Goal: Task Accomplishment & Management: Complete application form

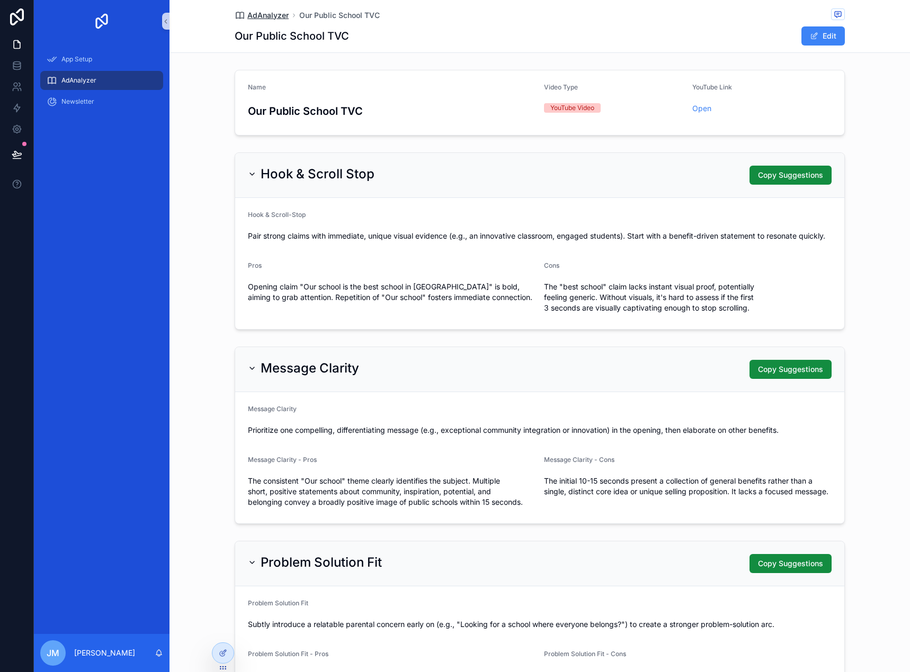
click at [250, 15] on span "AdAnalyzer" at bounding box center [267, 15] width 41 height 11
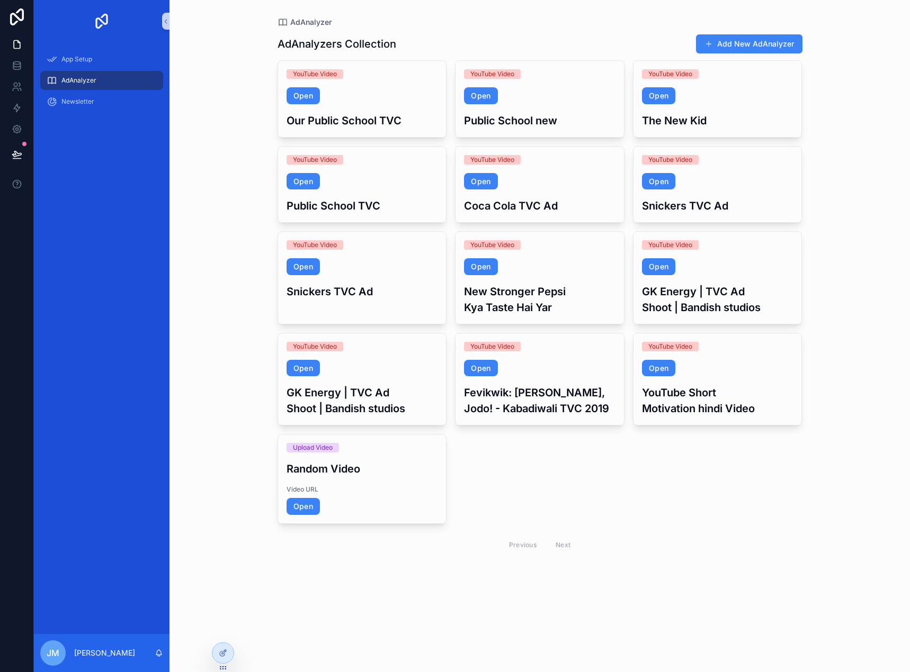
click at [884, 87] on div "AdAnalyzer AdAnalyzers Collection Add New AdAnalyzer YouTube Video Open Our Pub…" at bounding box center [539, 336] width 740 height 672
click at [95, 80] on span "AdAnalyzer" at bounding box center [78, 80] width 35 height 8
click at [748, 43] on button "Add New AdAnalyzer" at bounding box center [749, 43] width 106 height 19
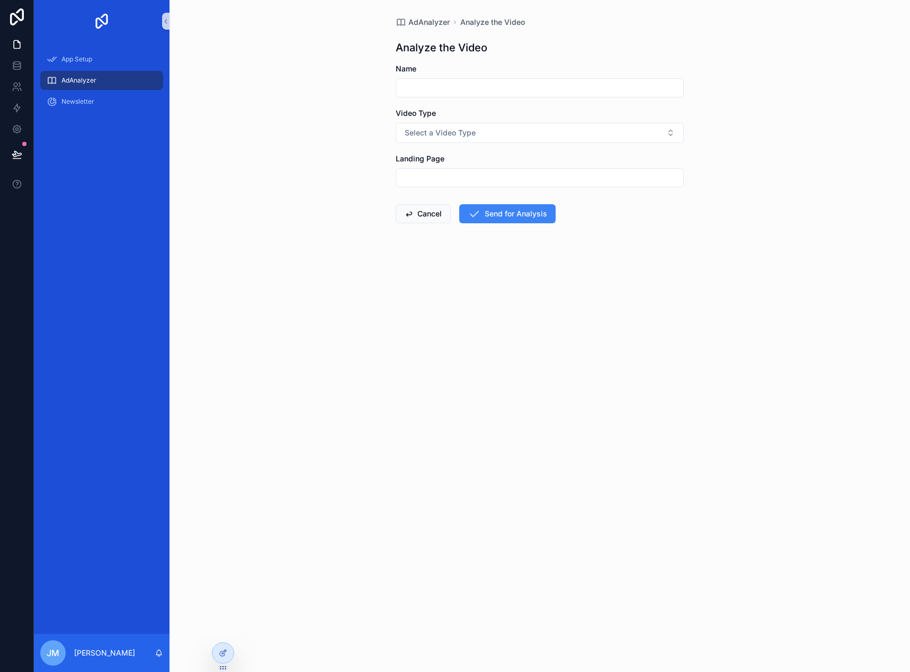
click at [448, 82] on input "scrollable content" at bounding box center [539, 87] width 287 height 15
click at [408, 134] on span "Select a Video Type" at bounding box center [440, 133] width 71 height 11
click at [366, 191] on div "AdAnalyzer Analyze the Video Analyze the Video Name Video Type Select a Video T…" at bounding box center [539, 336] width 740 height 672
click at [459, 133] on span "Select a Video Type" at bounding box center [440, 133] width 71 height 11
drag, startPoint x: 408, startPoint y: 255, endPoint x: 374, endPoint y: 244, distance: 35.7
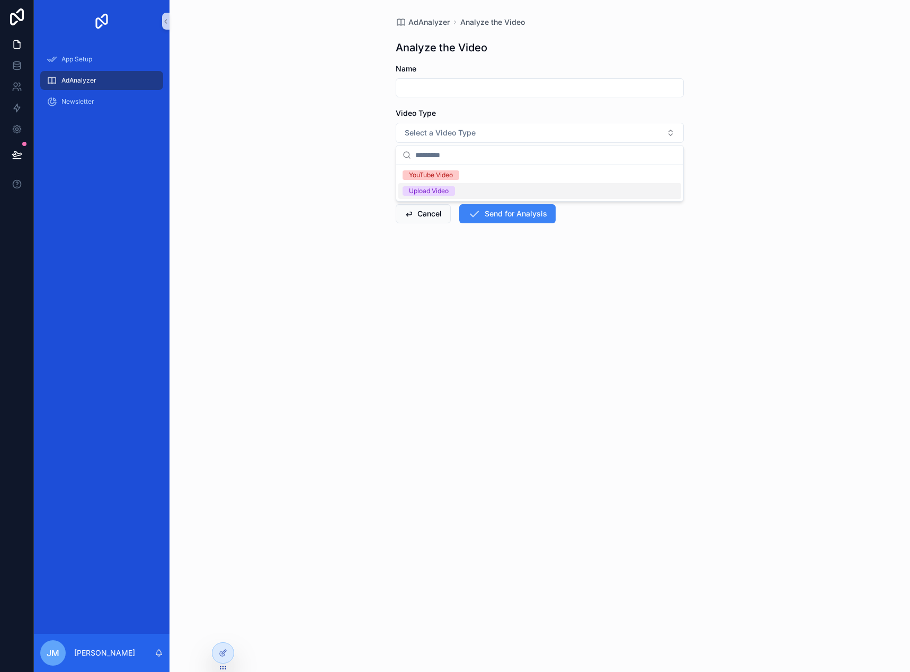
click at [408, 255] on form "Name Video Type Select a Video Type Landing Page Cancel Send for Analysis" at bounding box center [540, 178] width 288 height 228
click at [71, 84] on span "AdAnalyzer" at bounding box center [78, 80] width 35 height 8
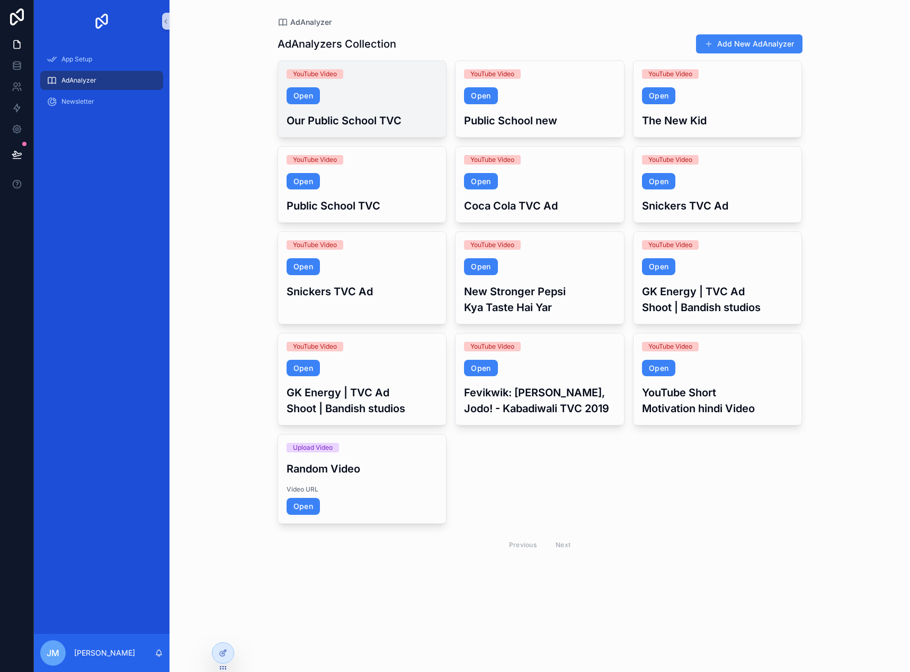
click at [326, 91] on span "Open" at bounding box center [361, 95] width 151 height 17
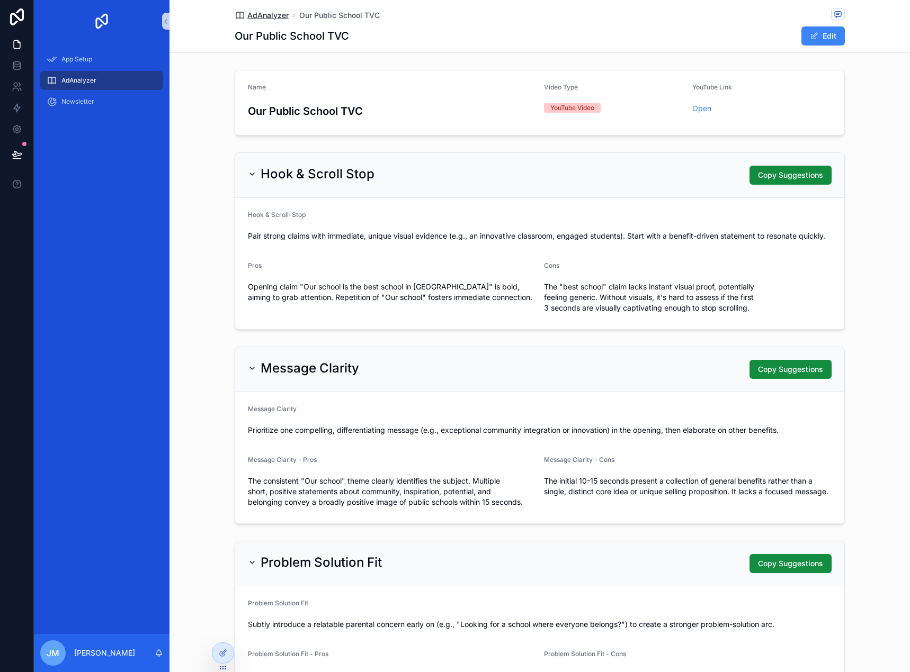
click at [257, 17] on span "AdAnalyzer" at bounding box center [267, 15] width 41 height 11
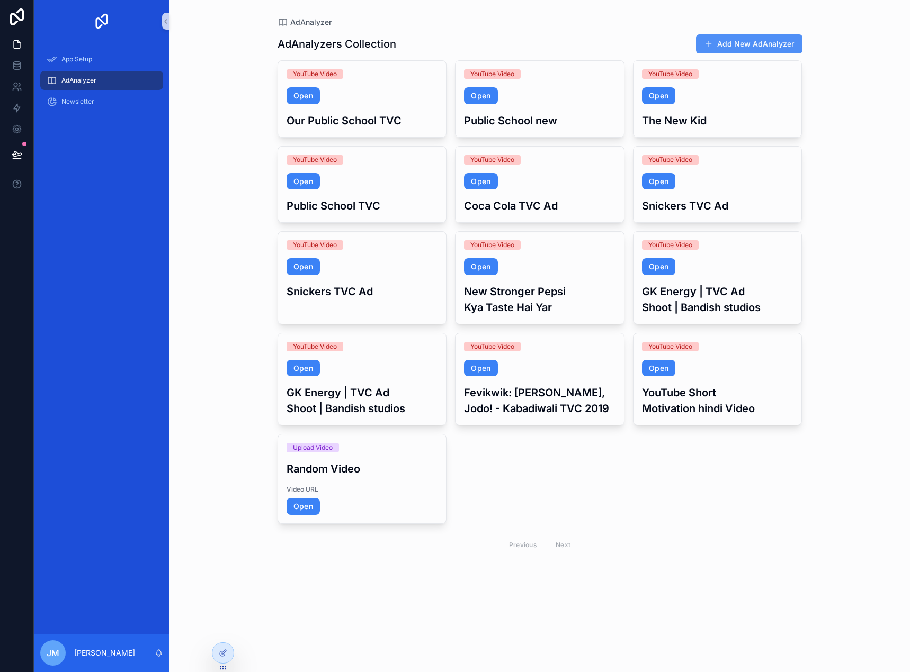
click at [733, 46] on button "Add New AdAnalyzer" at bounding box center [749, 43] width 106 height 19
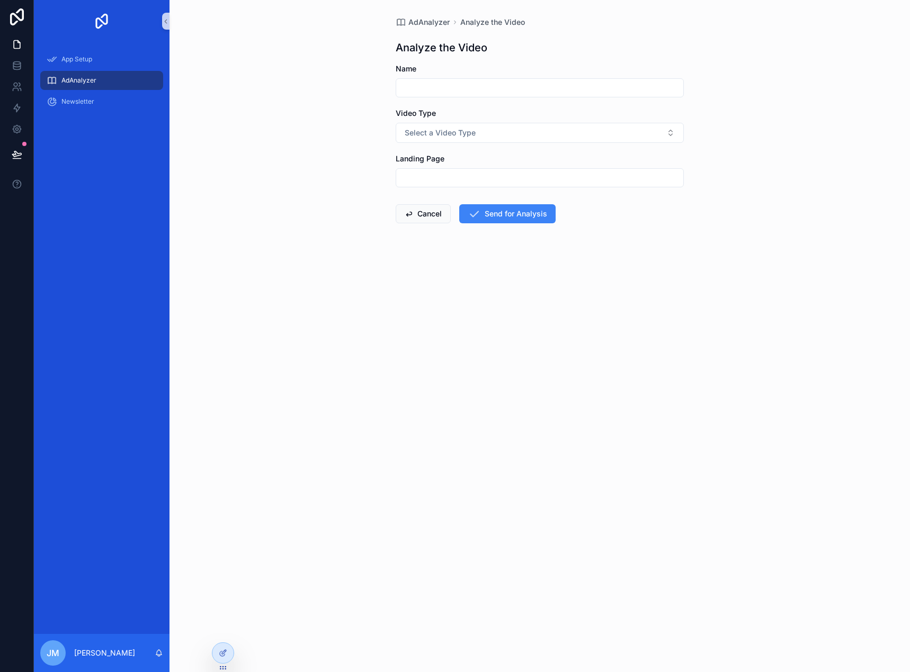
click at [442, 88] on input "scrollable content" at bounding box center [539, 87] width 287 height 15
click at [427, 137] on span "Select a Video Type" at bounding box center [440, 133] width 71 height 11
click at [429, 171] on div "YouTube Video" at bounding box center [431, 175] width 44 height 10
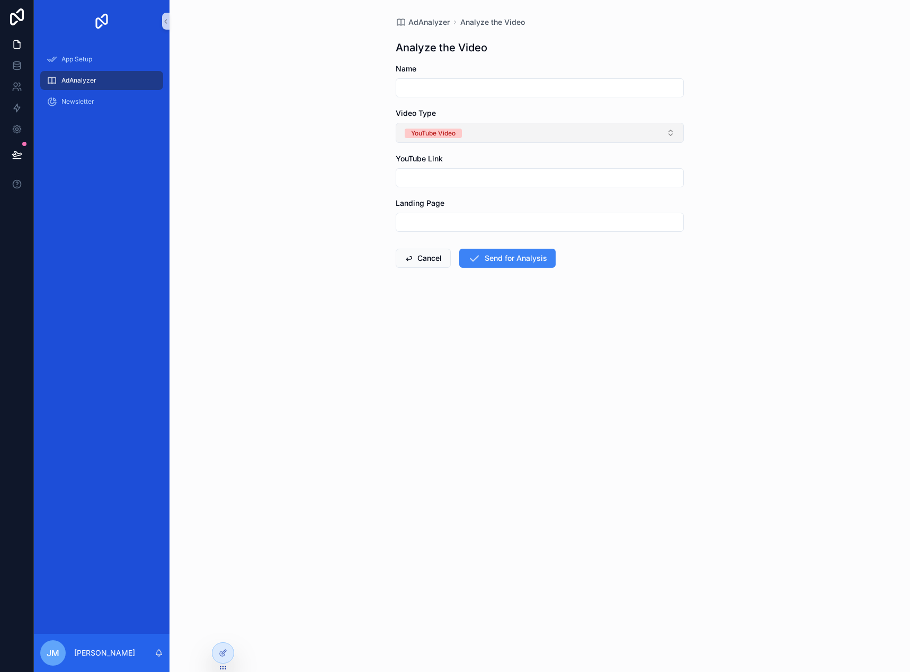
click at [453, 131] on div "YouTube Video" at bounding box center [433, 134] width 44 height 10
click at [447, 202] on div "Upload Video" at bounding box center [429, 207] width 40 height 10
click at [461, 178] on input "scrollable content" at bounding box center [539, 177] width 287 height 15
click at [433, 254] on button "Cancel" at bounding box center [423, 258] width 55 height 19
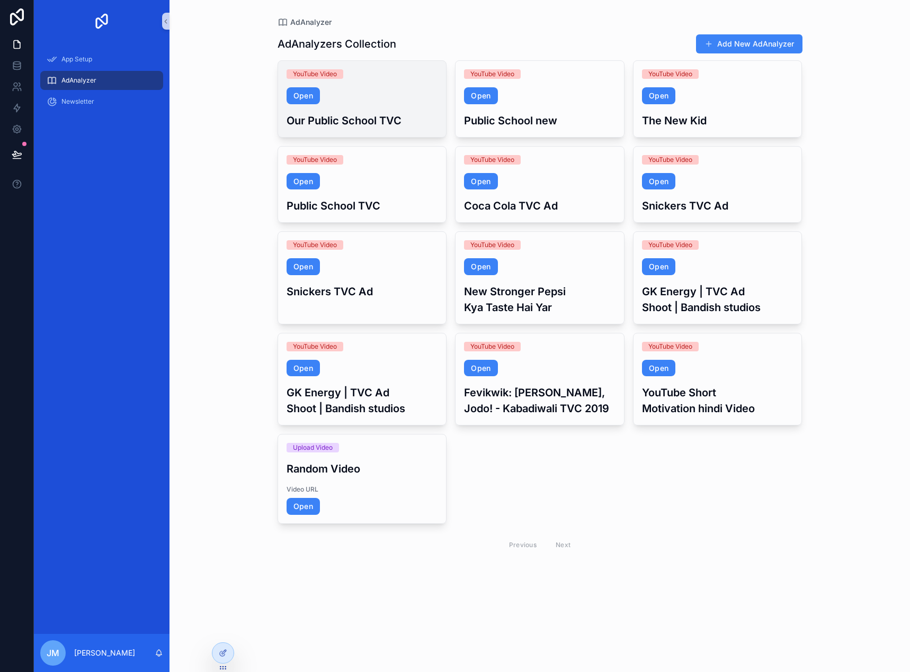
click at [370, 94] on span "Open" at bounding box center [361, 95] width 151 height 17
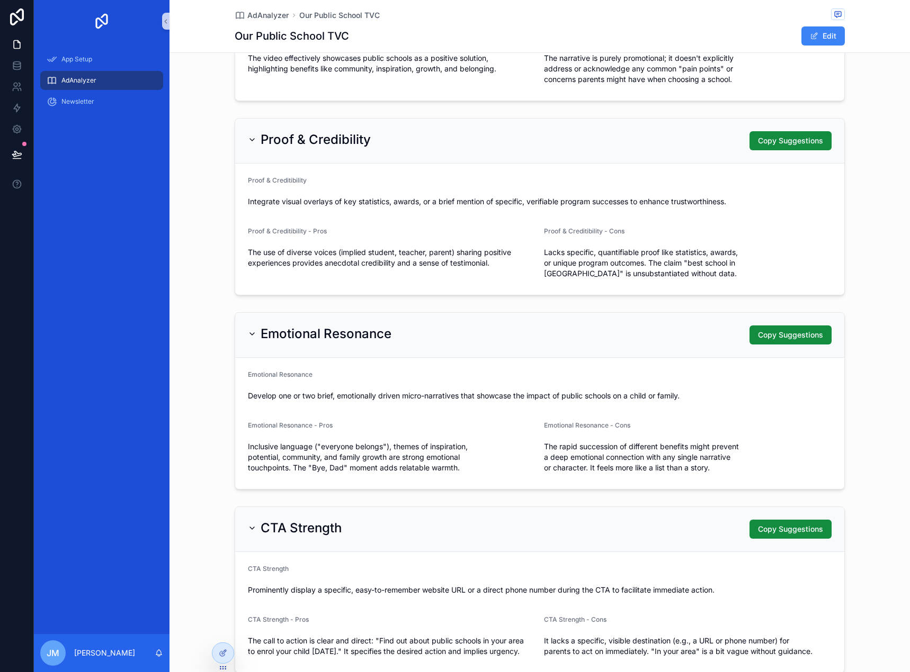
scroll to position [609, 0]
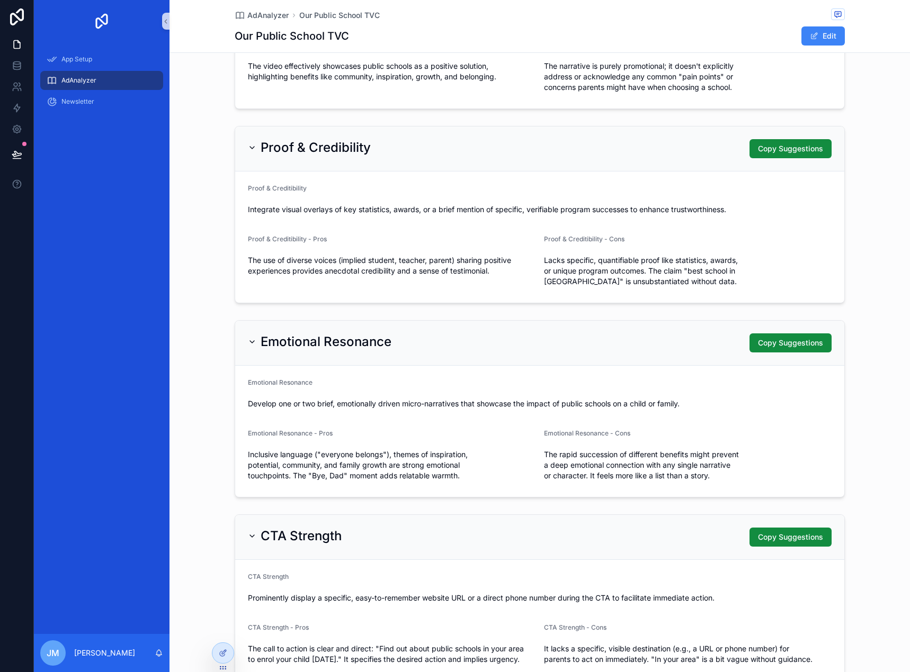
click at [649, 334] on div "Emotional Resonance Copy Suggestions" at bounding box center [539, 343] width 583 height 19
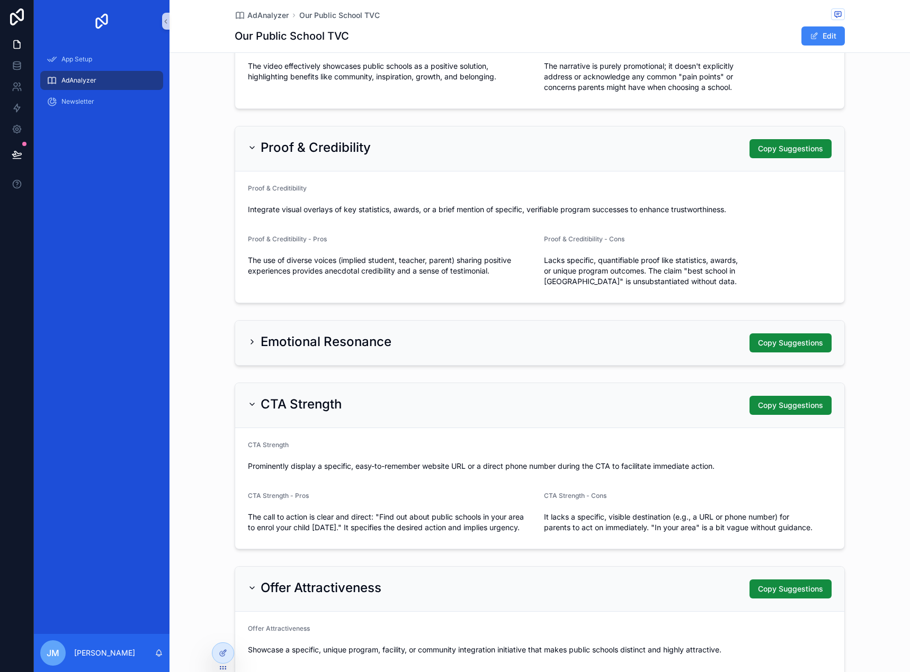
click at [649, 334] on div "Emotional Resonance Copy Suggestions" at bounding box center [539, 343] width 583 height 19
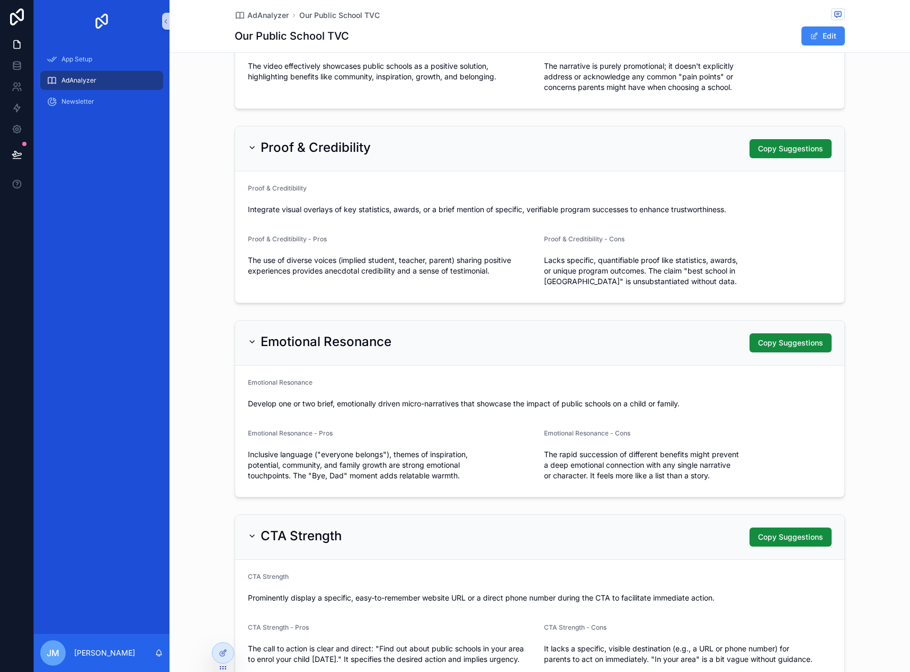
click at [622, 148] on div "Proof & Credibility Copy Suggestions" at bounding box center [539, 148] width 583 height 19
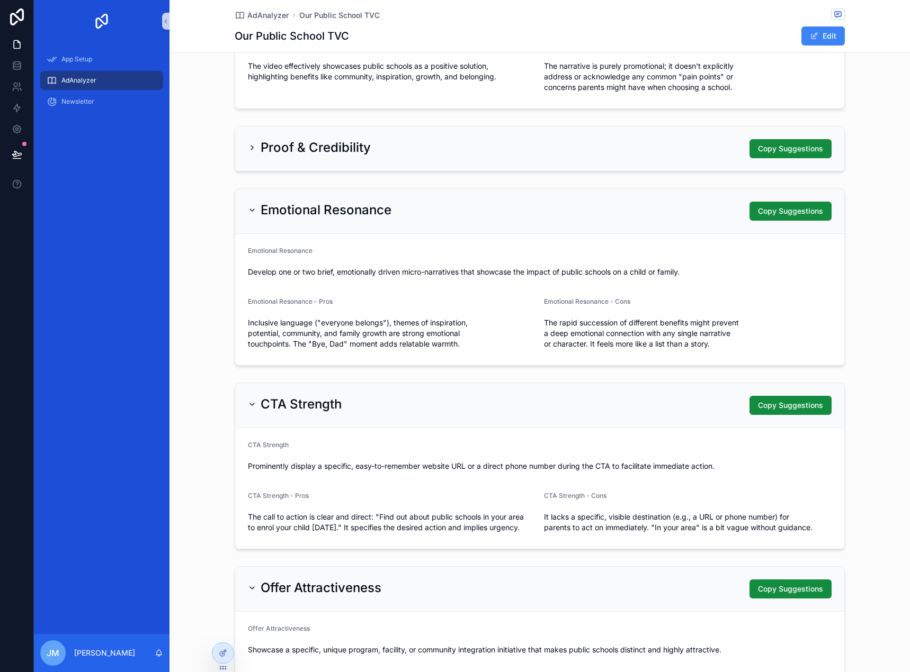
click at [622, 148] on div "Proof & Credibility Copy Suggestions" at bounding box center [539, 148] width 583 height 19
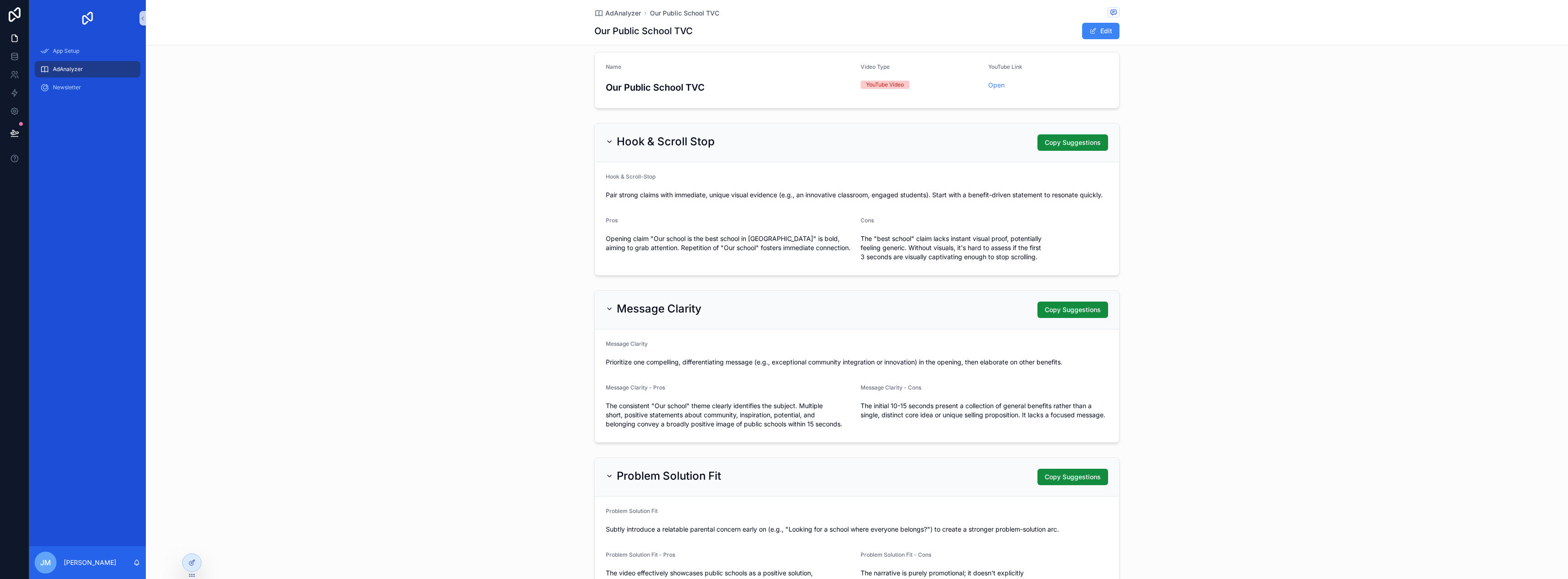
scroll to position [0, 0]
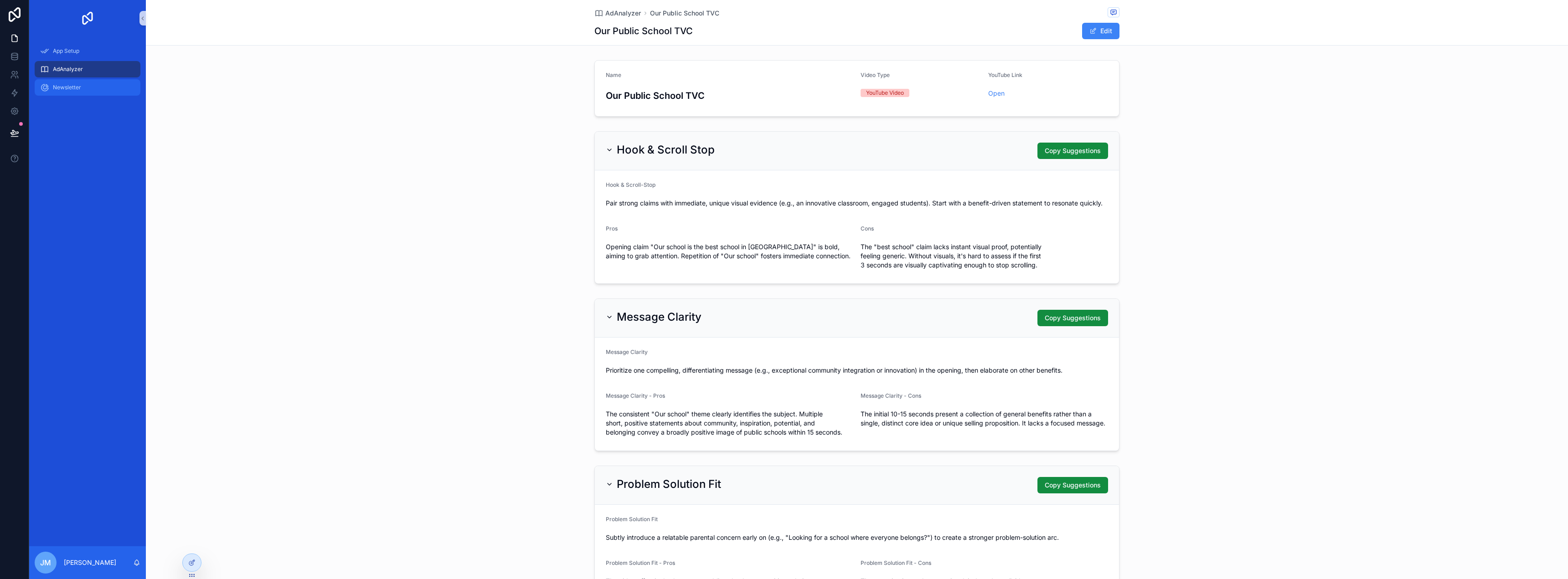
click at [71, 94] on div "Newsletter" at bounding box center [88, 87] width 95 height 15
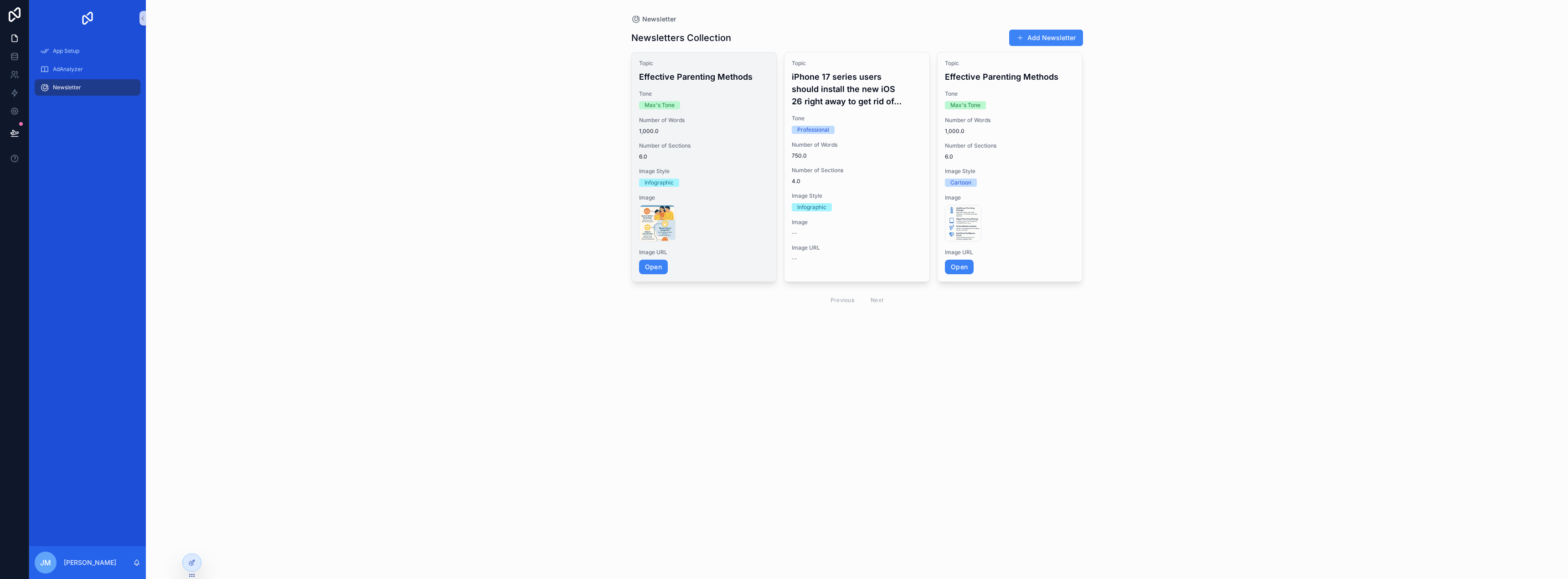
click at [764, 137] on div "Topic Effective Parenting Methods Tone Max's Tone Number of Words 1,000.0 Numbe…" at bounding box center [704, 167] width 145 height 229
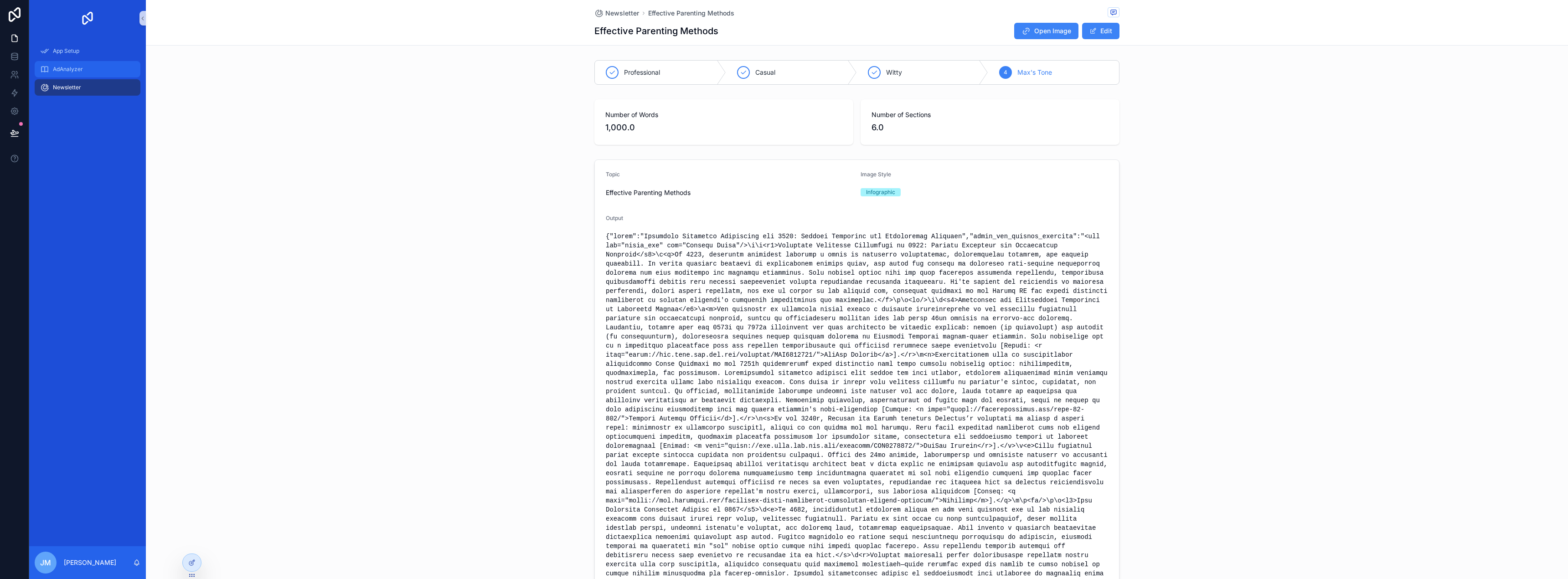
click at [102, 74] on div "AdAnalyzer" at bounding box center [88, 69] width 95 height 15
